Goal: Task Accomplishment & Management: Use online tool/utility

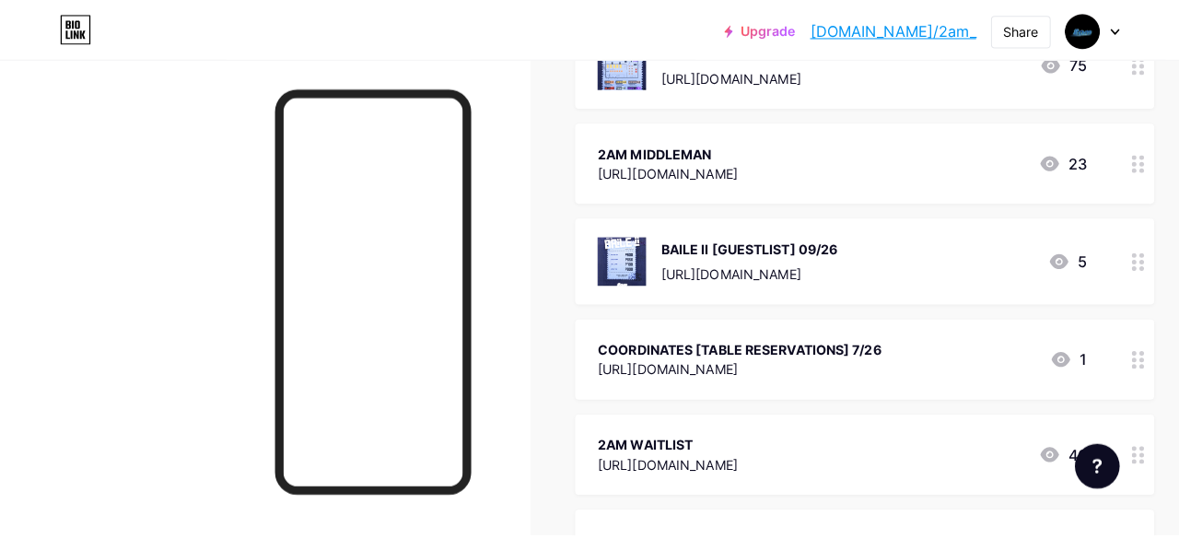
scroll to position [273, 0]
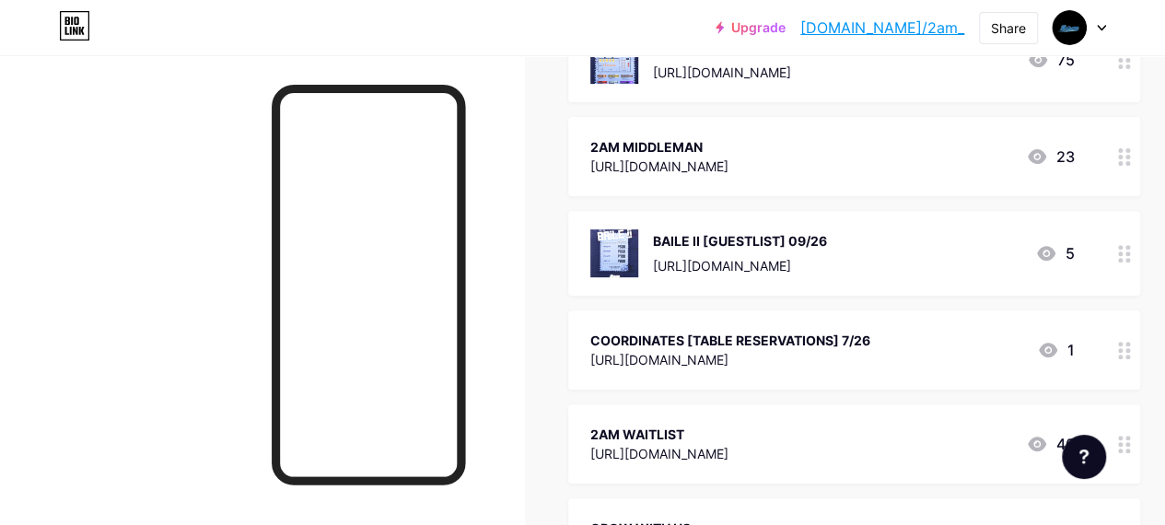
click at [871, 340] on div "COORDINATES [TABLE RESERVATIONS] 7/26" at bounding box center [730, 340] width 280 height 19
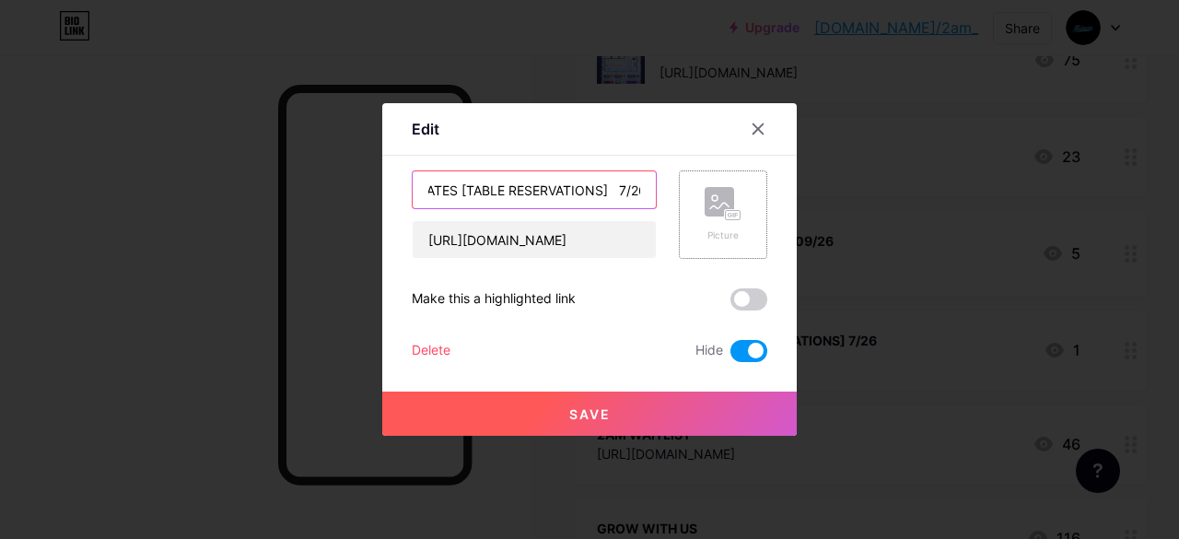
scroll to position [0, 67]
drag, startPoint x: 424, startPoint y: 191, endPoint x: 743, endPoint y: 206, distance: 320.0
click at [743, 206] on div "COORDINATES [TABLE RESERVATIONS] 7/26 [URL][DOMAIN_NAME] Picture" at bounding box center [590, 214] width 356 height 88
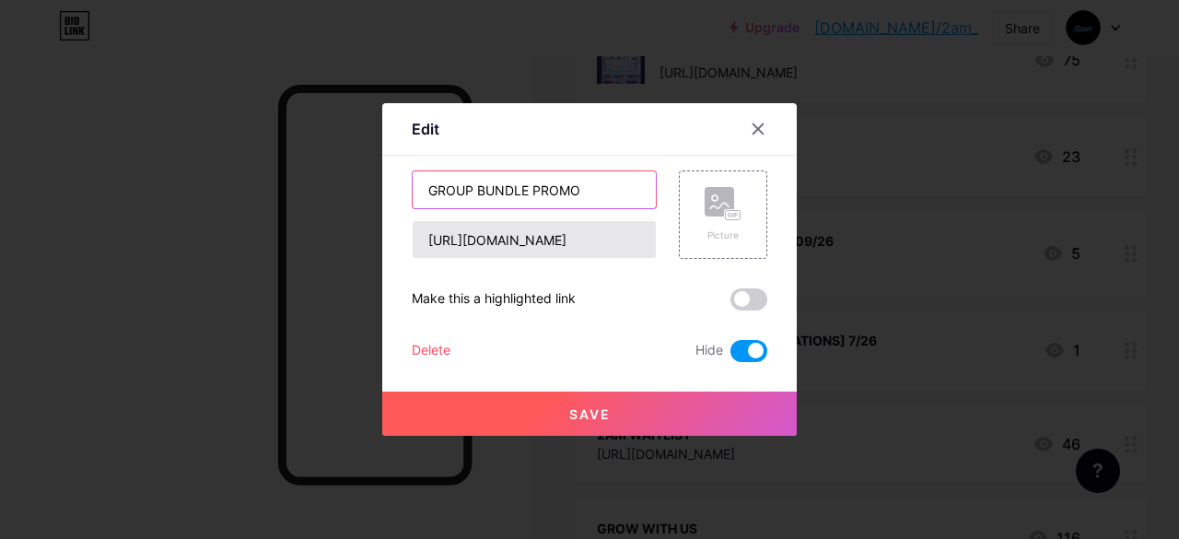
type input "GROUP BUNDLE PROMO"
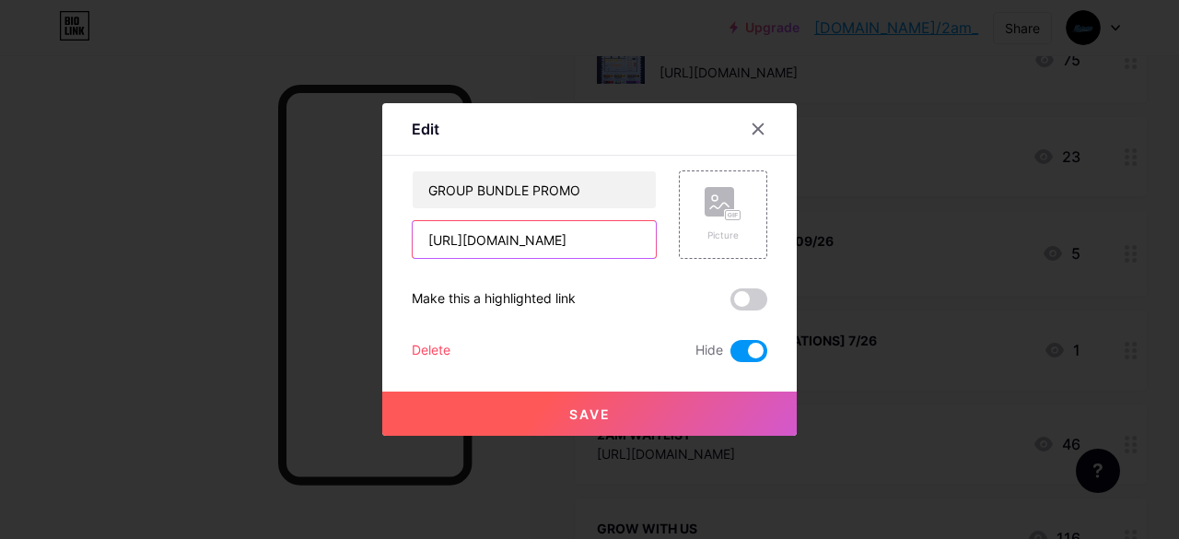
scroll to position [0, 340]
drag, startPoint x: 424, startPoint y: 240, endPoint x: 848, endPoint y: 303, distance: 428.5
click at [848, 303] on div "Edit Content YouTube Play YouTube video without leaving your page. ADD Vimeo Pl…" at bounding box center [589, 269] width 1179 height 539
paste input "[URL][DOMAIN_NAME]"
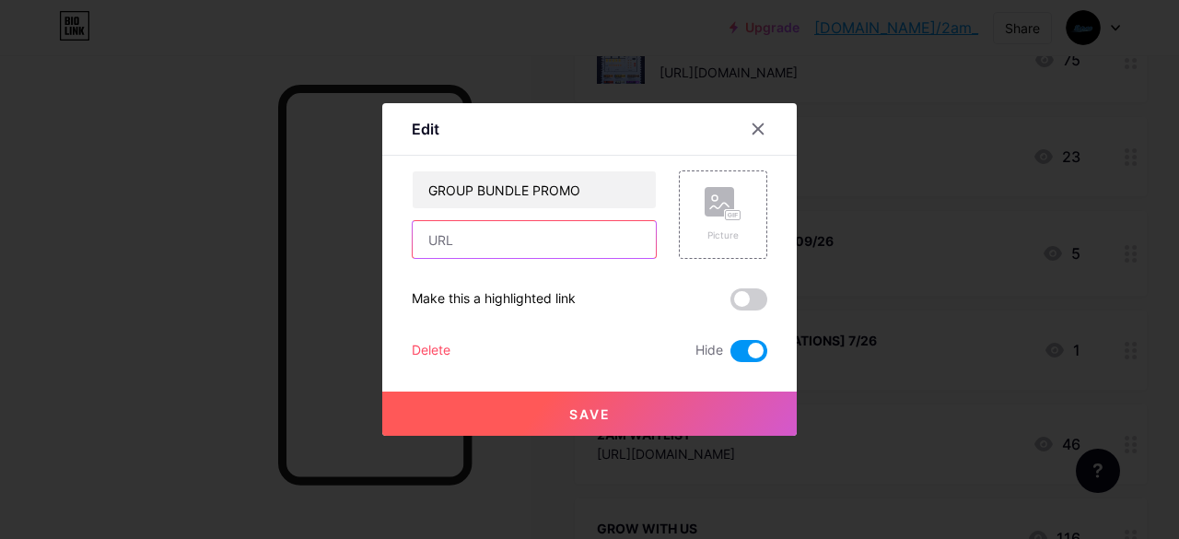
type input "[URL][DOMAIN_NAME]"
drag, startPoint x: 647, startPoint y: 246, endPoint x: 217, endPoint y: 228, distance: 429.6
click at [217, 228] on div "Edit Content YouTube Play YouTube video without leaving your page. ADD Vimeo Pl…" at bounding box center [589, 269] width 1179 height 539
paste input "[URL][DOMAIN_NAME]"
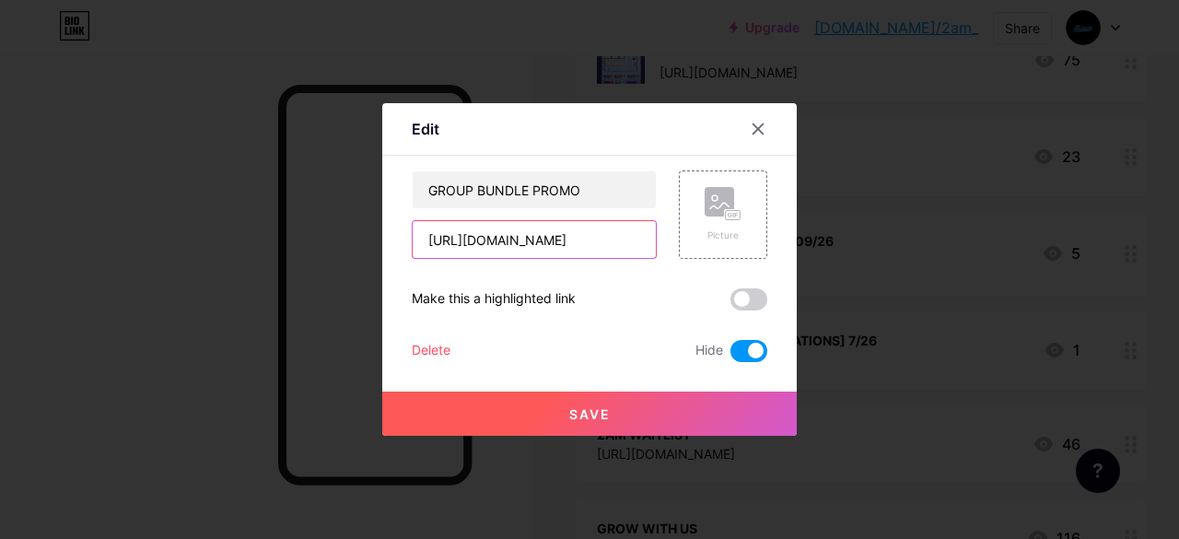
type input "[URL][DOMAIN_NAME]"
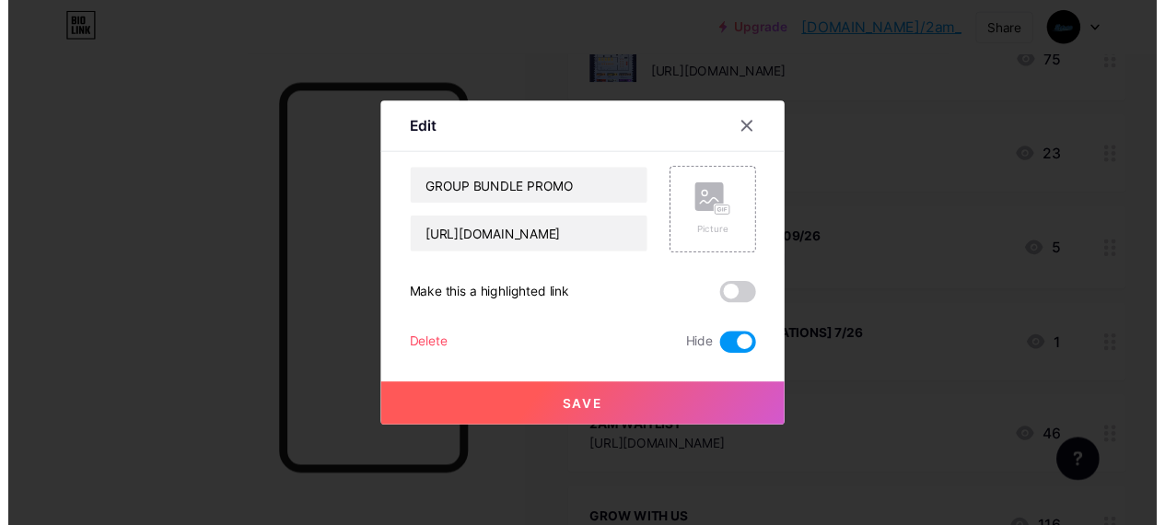
scroll to position [0, 0]
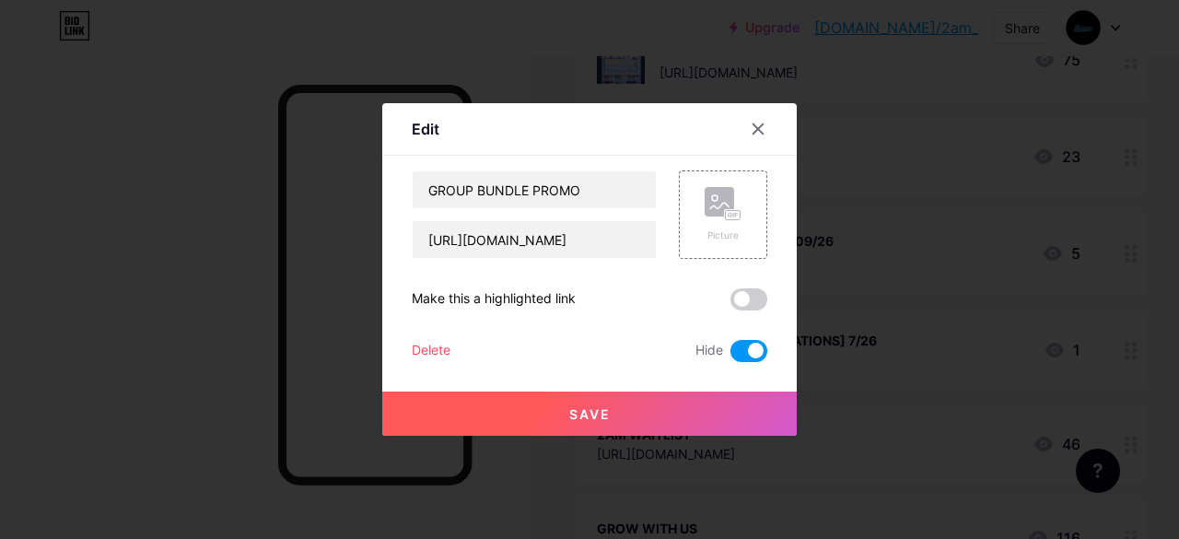
click at [636, 423] on button "Save" at bounding box center [589, 414] width 415 height 44
